Goal: Information Seeking & Learning: Learn about a topic

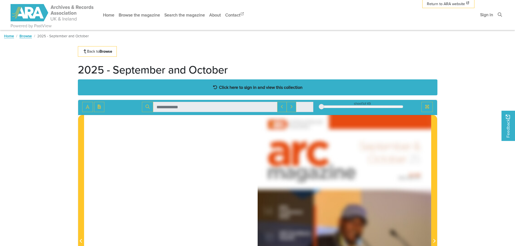
click at [258, 84] on div "Click here to sign in and view this collection" at bounding box center [257, 87] width 359 height 16
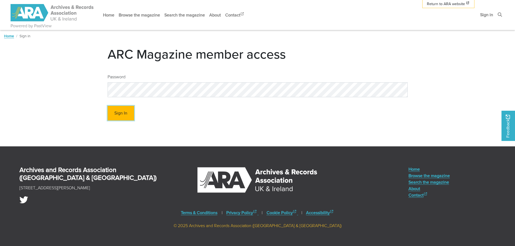
click at [126, 118] on button "Sign In" at bounding box center [121, 113] width 26 height 15
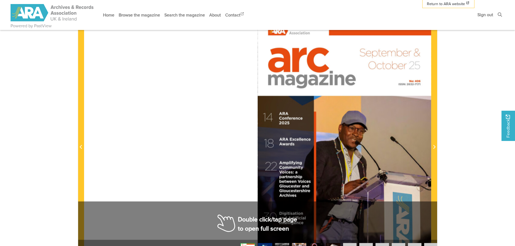
scroll to position [81, 0]
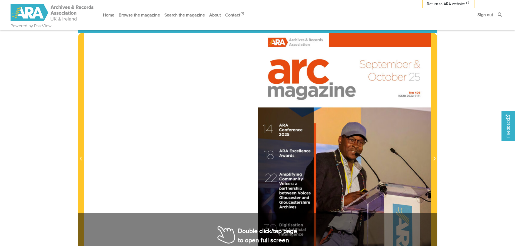
click at [423, 142] on div at bounding box center [344, 155] width 173 height 245
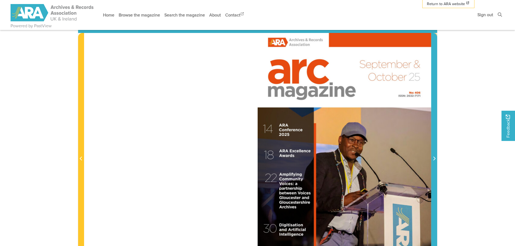
click at [434, 156] on span "Next Page" at bounding box center [433, 159] width 5 height 6
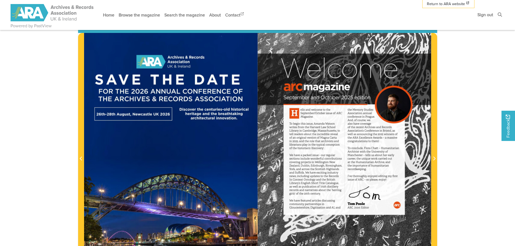
click at [298, 148] on div at bounding box center [344, 155] width 173 height 245
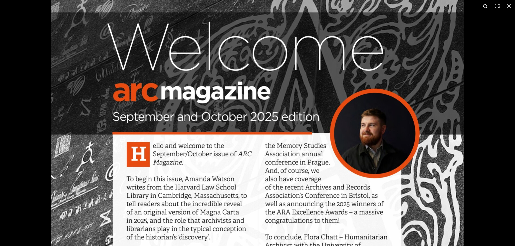
click at [482, 6] on button at bounding box center [485, 6] width 12 height 12
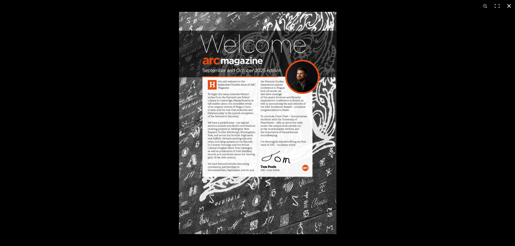
click at [403, 87] on div at bounding box center [436, 135] width 515 height 246
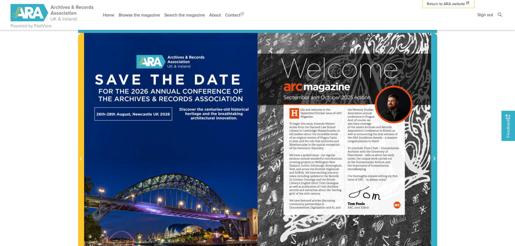
click at [433, 161] on icon "Next Page" at bounding box center [434, 158] width 3 height 4
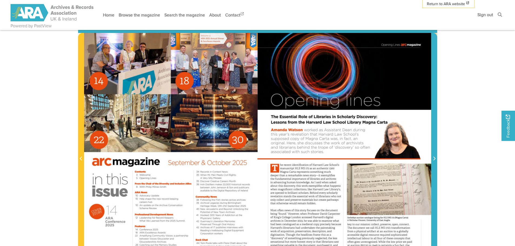
click at [433, 161] on icon "Next Page" at bounding box center [434, 159] width 2 height 4
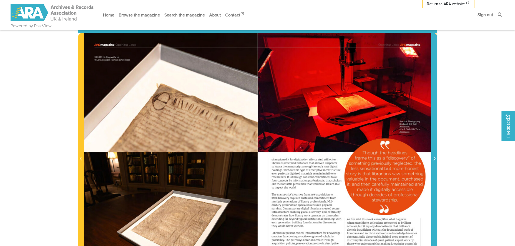
click at [434, 162] on span "Next Page" at bounding box center [433, 159] width 5 height 6
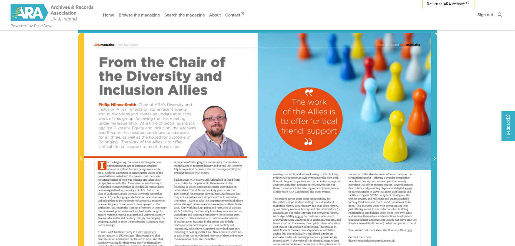
click at [434, 162] on span "Next Page" at bounding box center [433, 159] width 5 height 6
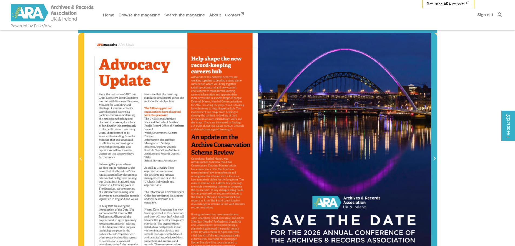
click at [435, 162] on span "Next Page" at bounding box center [433, 159] width 5 height 6
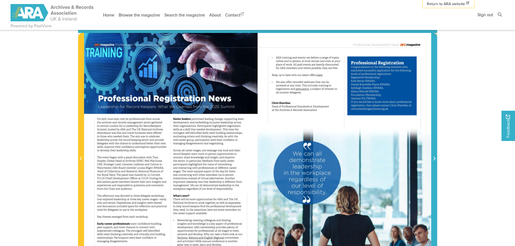
click at [435, 162] on span "Next Page" at bounding box center [433, 159] width 5 height 6
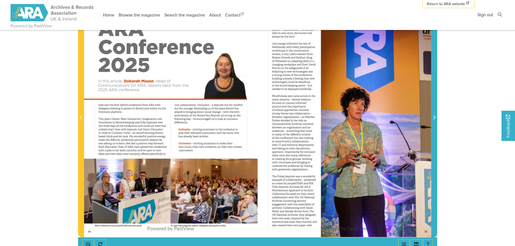
scroll to position [135, 0]
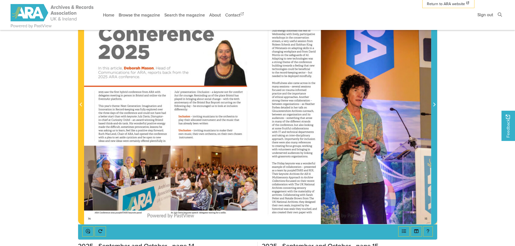
click at [435, 104] on icon "Next Page" at bounding box center [434, 104] width 3 height 4
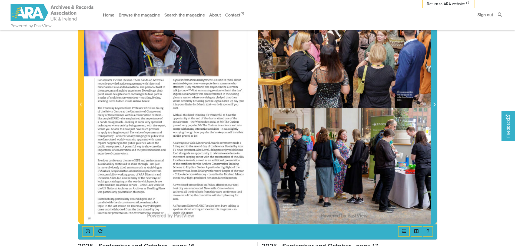
scroll to position [108, 0]
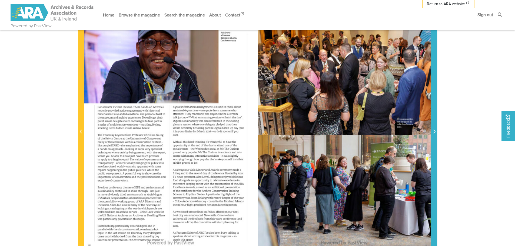
click at [435, 135] on span "Next Page" at bounding box center [433, 132] width 5 height 6
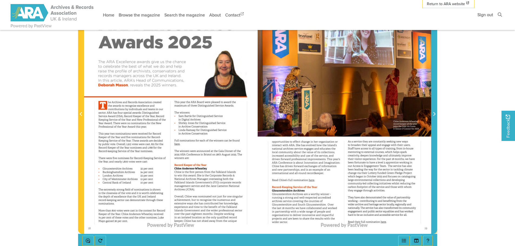
scroll to position [135, 0]
